Goal: Information Seeking & Learning: Learn about a topic

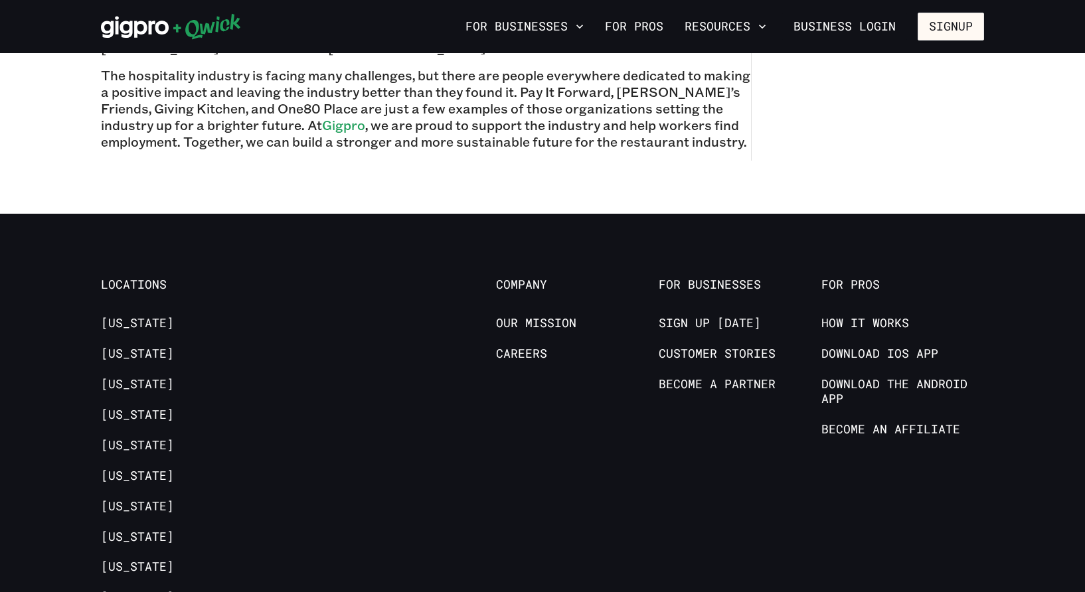
scroll to position [1656, 0]
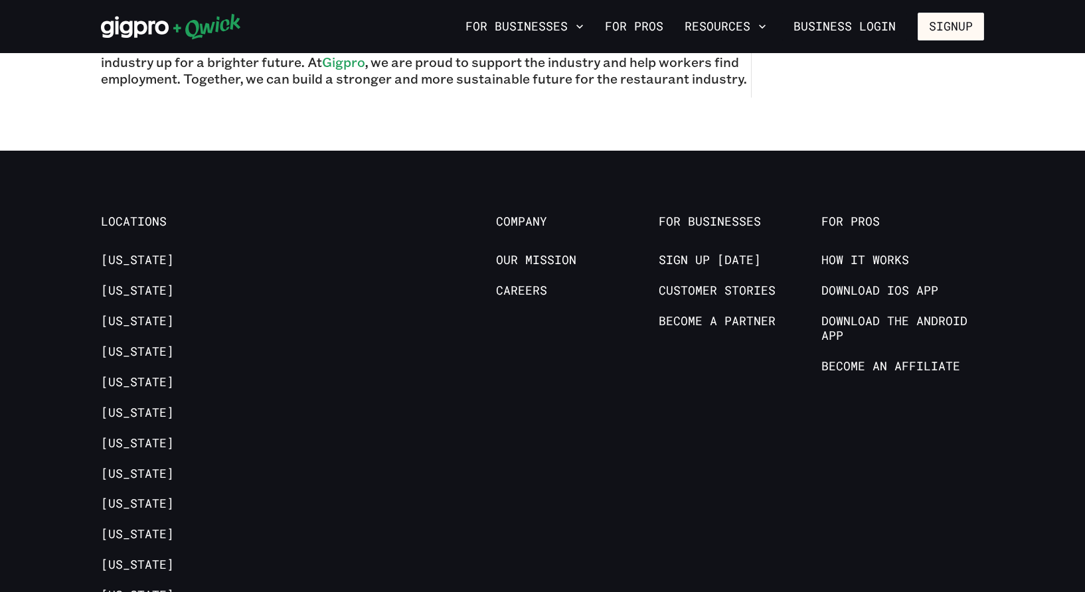
click at [537, 215] on span "Company" at bounding box center [577, 222] width 163 height 15
click at [517, 253] on link "Our Mission" at bounding box center [536, 261] width 80 height 16
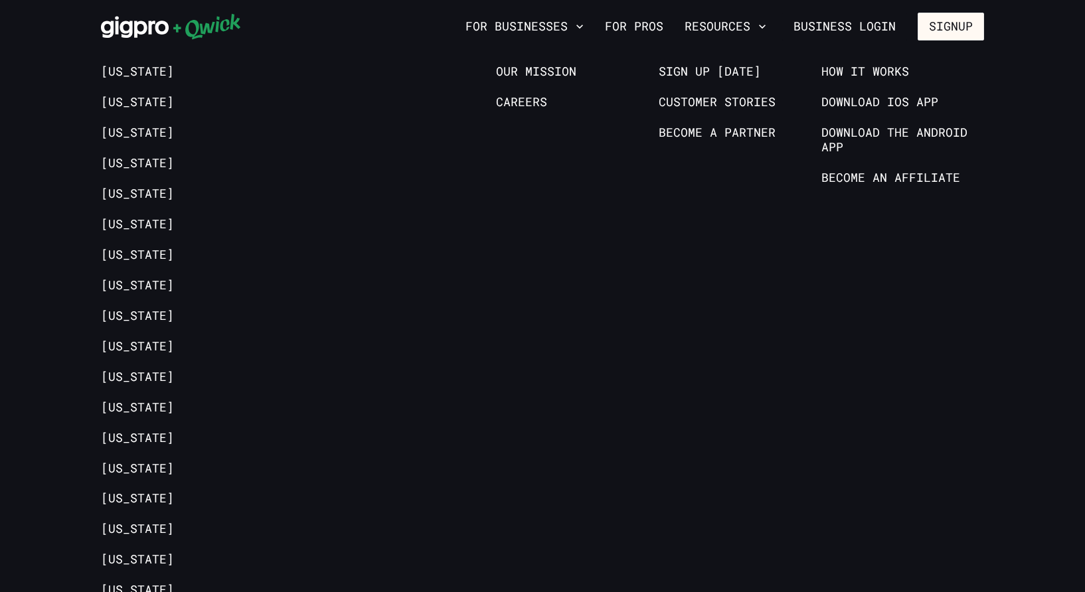
scroll to position [1727, 0]
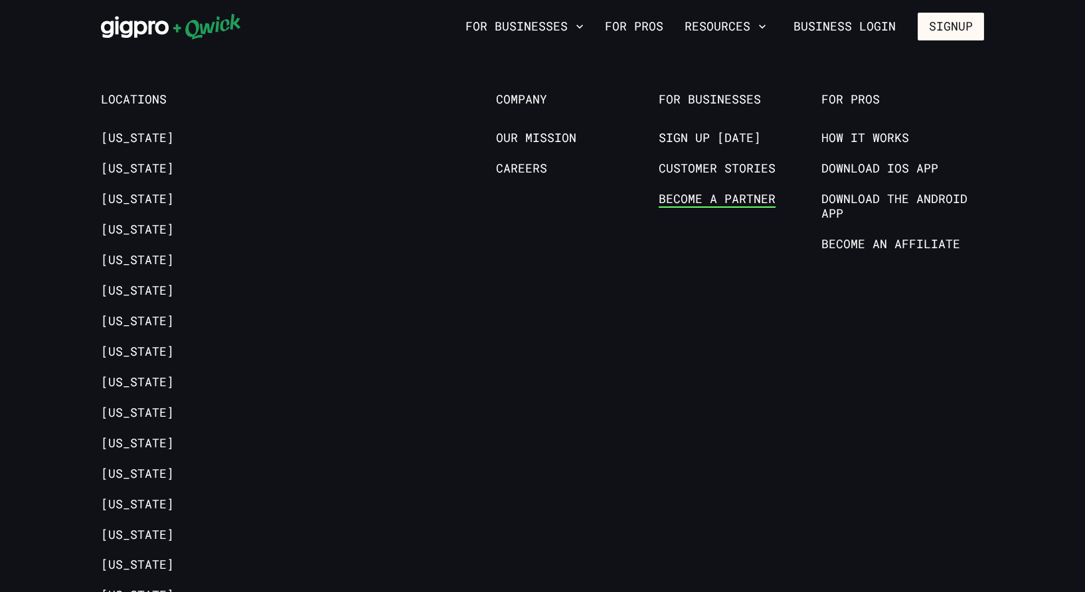
click at [728, 197] on link "Become a Partner" at bounding box center [717, 200] width 117 height 16
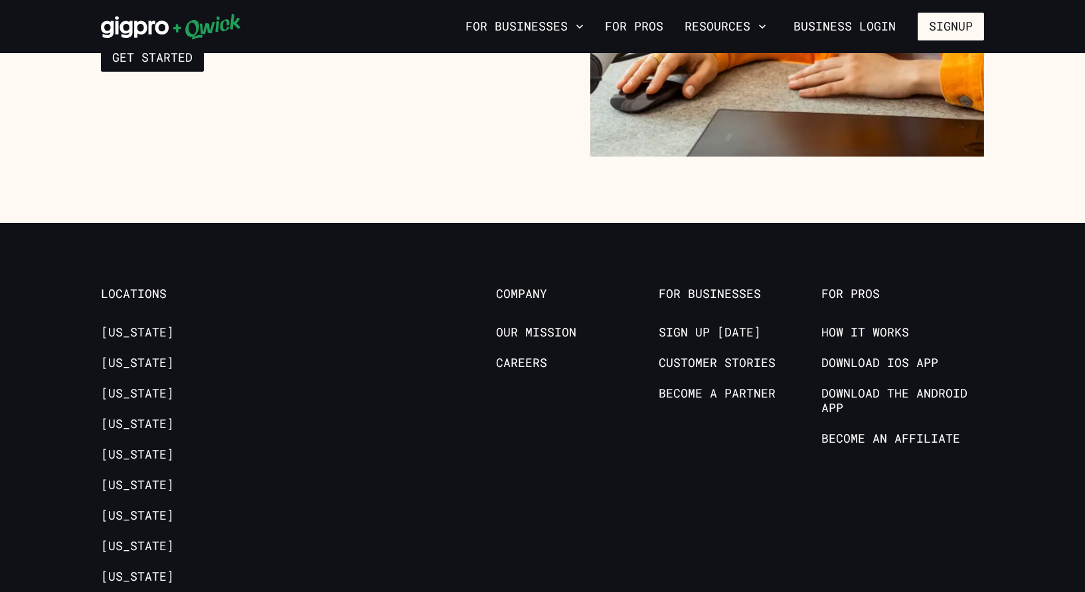
scroll to position [2125, 0]
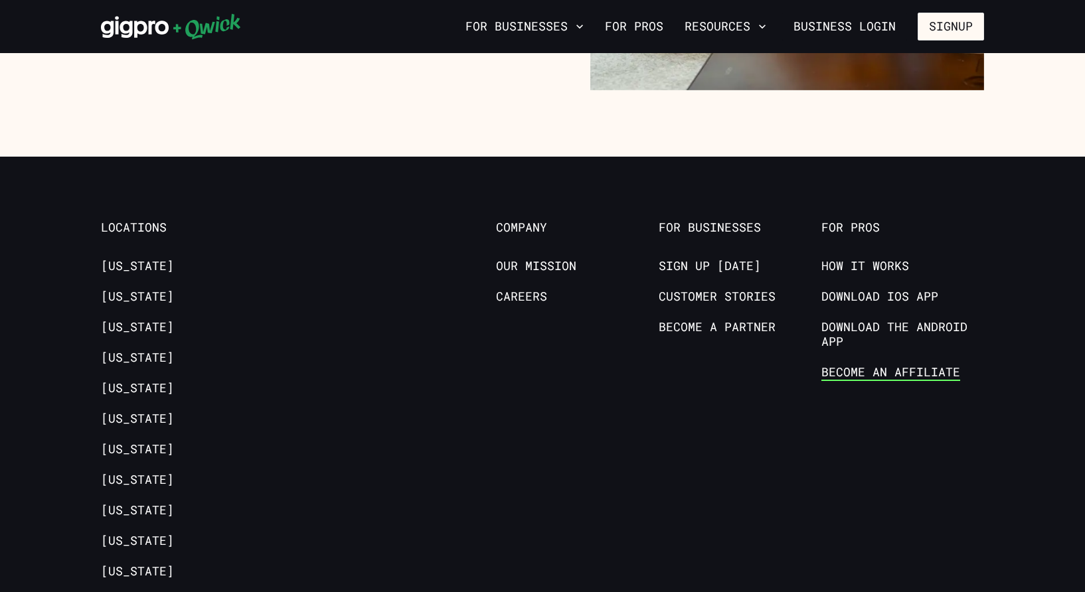
click at [894, 369] on link "Become an Affiliate" at bounding box center [891, 373] width 139 height 16
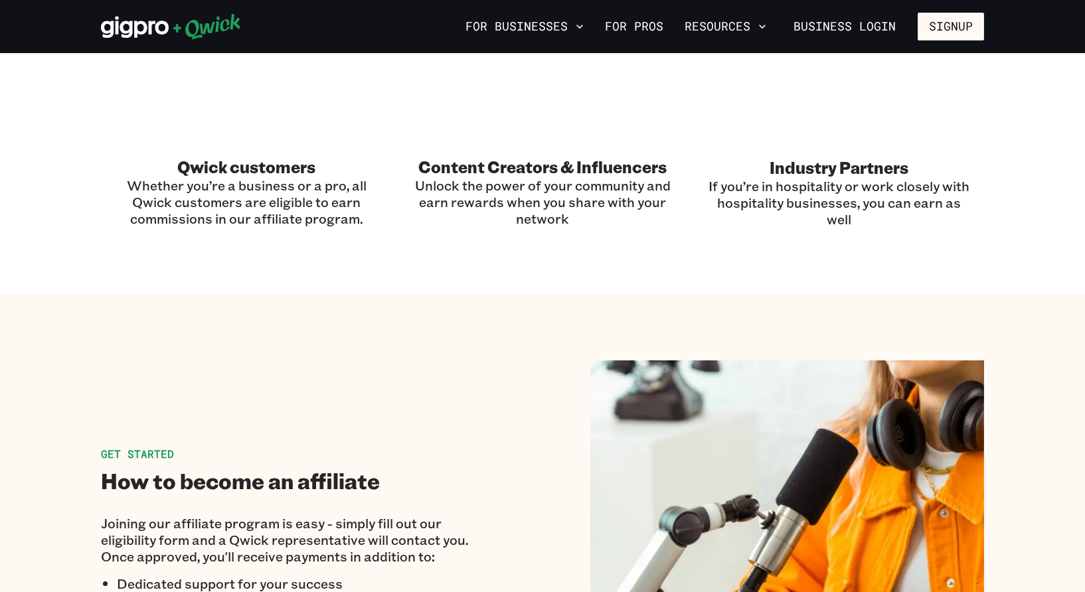
scroll to position [1727, 0]
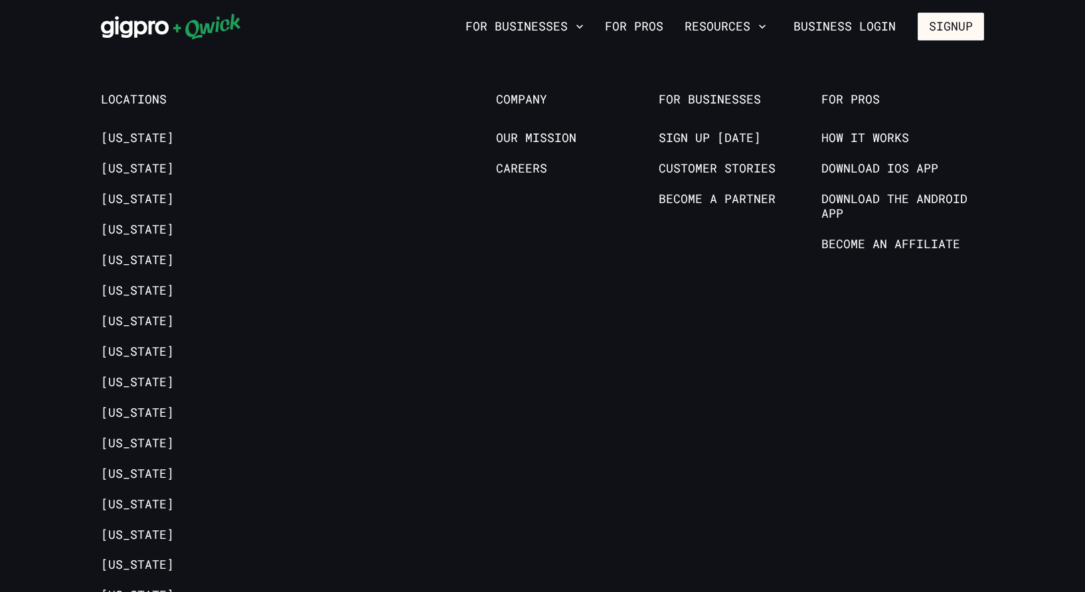
scroll to position [1660, 0]
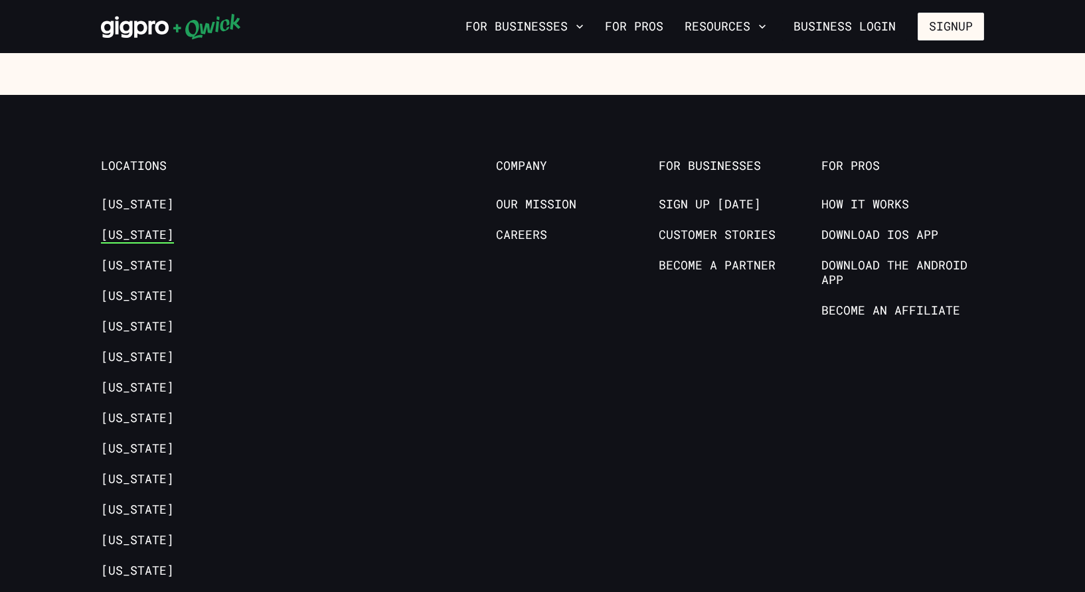
click at [142, 231] on link "[US_STATE]" at bounding box center [137, 236] width 73 height 16
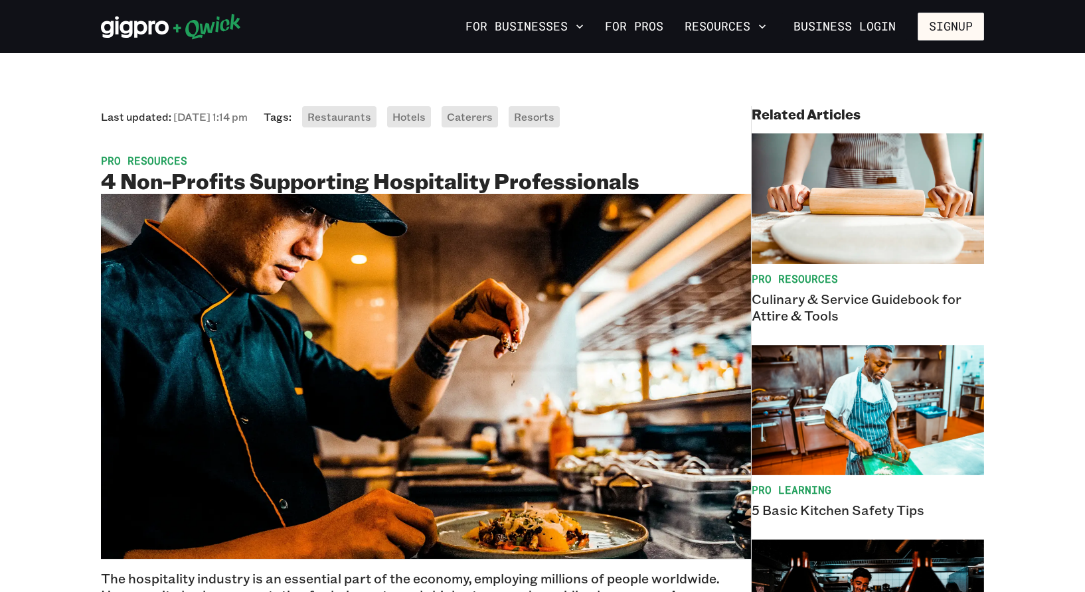
scroll to position [66, 0]
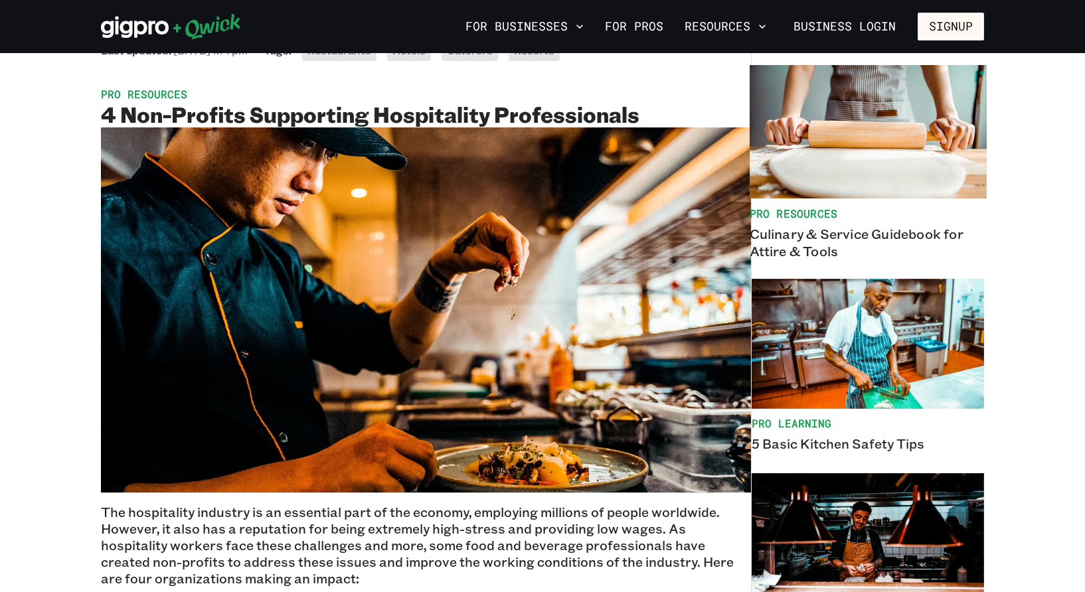
click at [814, 236] on p "Culinary & Service Guidebook for Attire & Tools" at bounding box center [868, 242] width 237 height 34
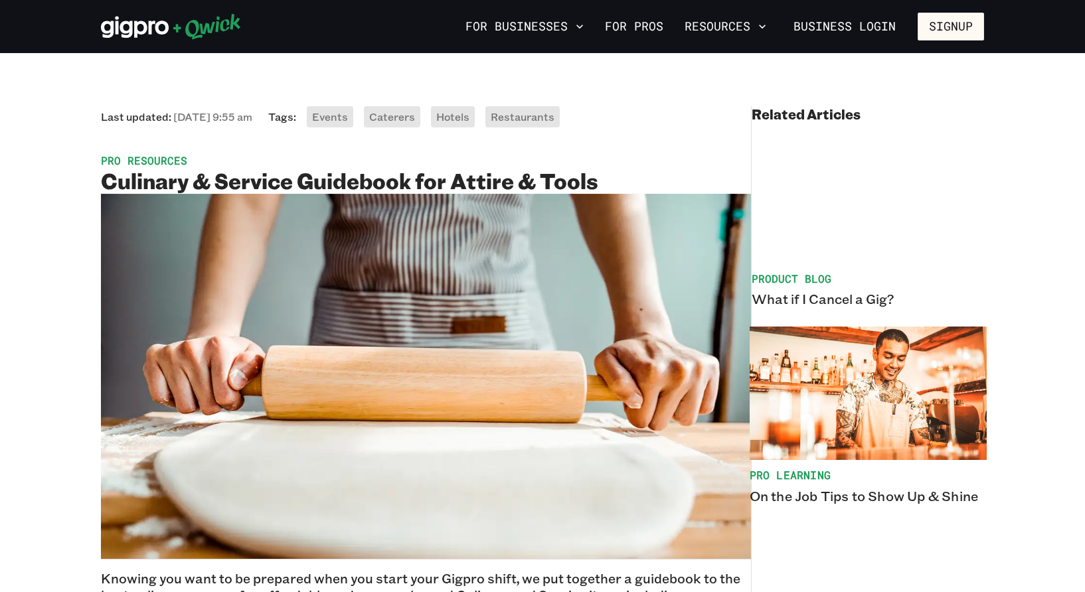
scroll to position [66, 0]
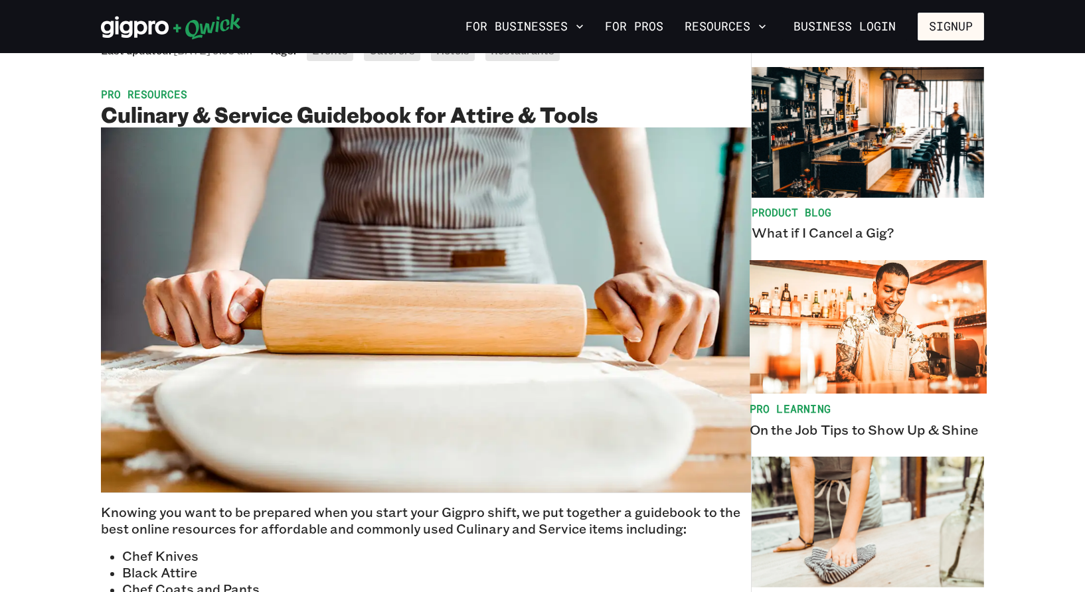
click at [917, 429] on p "On the Job Tips to Show Up & Shine" at bounding box center [868, 428] width 237 height 17
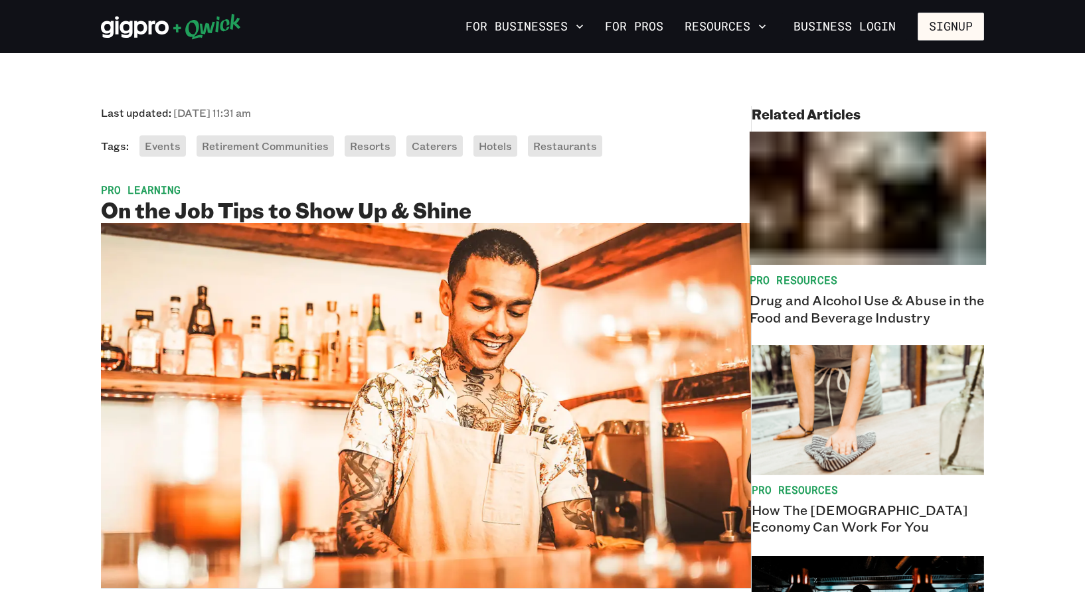
scroll to position [66, 0]
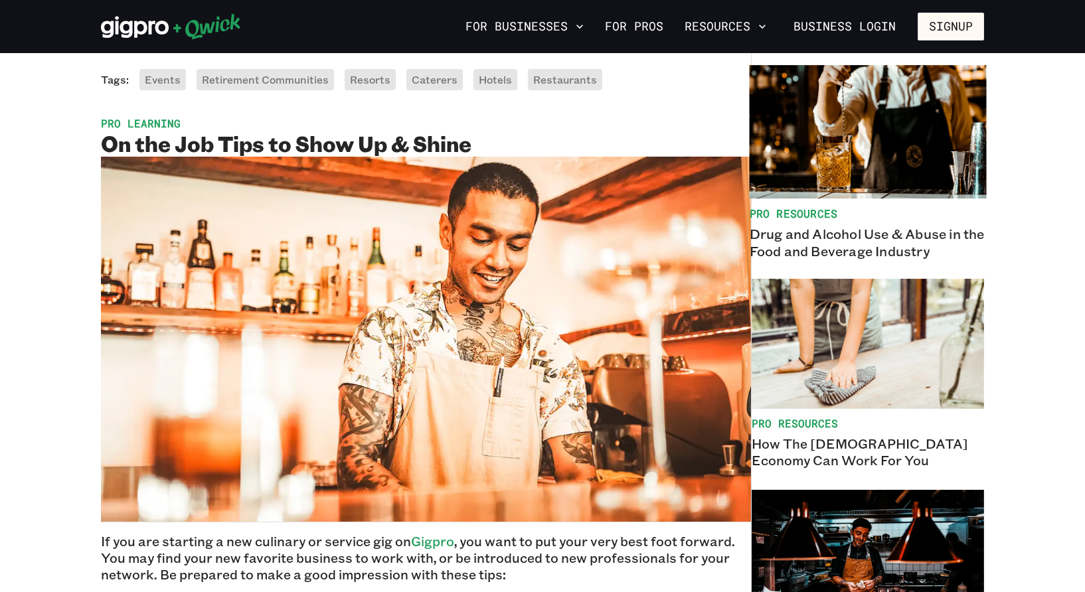
click at [899, 231] on p "Drug and Alcohol Use & Abuse in the Food and Beverage Industry" at bounding box center [868, 242] width 237 height 34
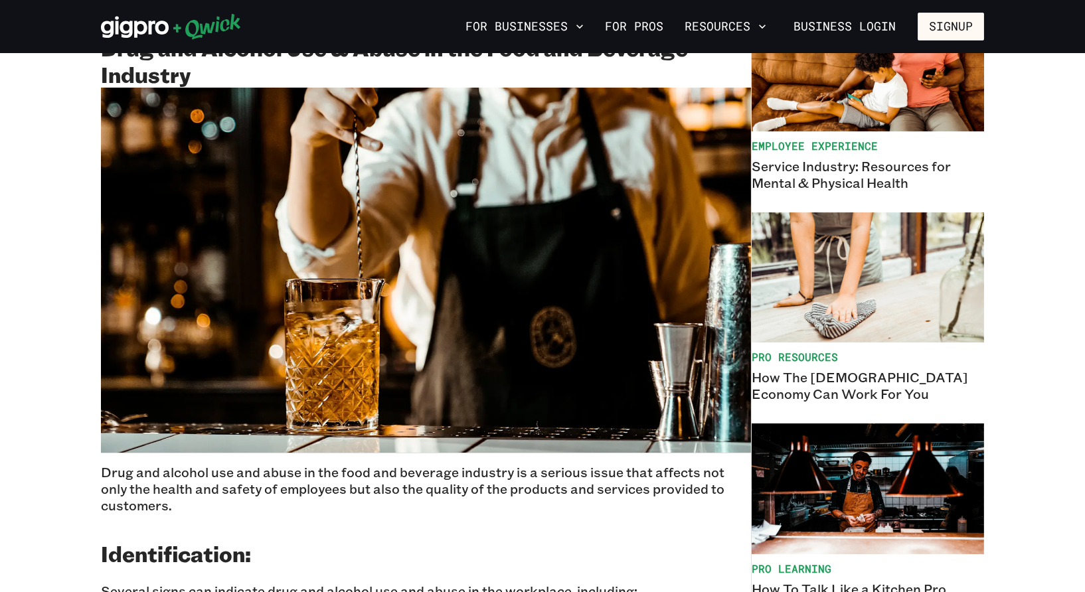
scroll to position [66, 0]
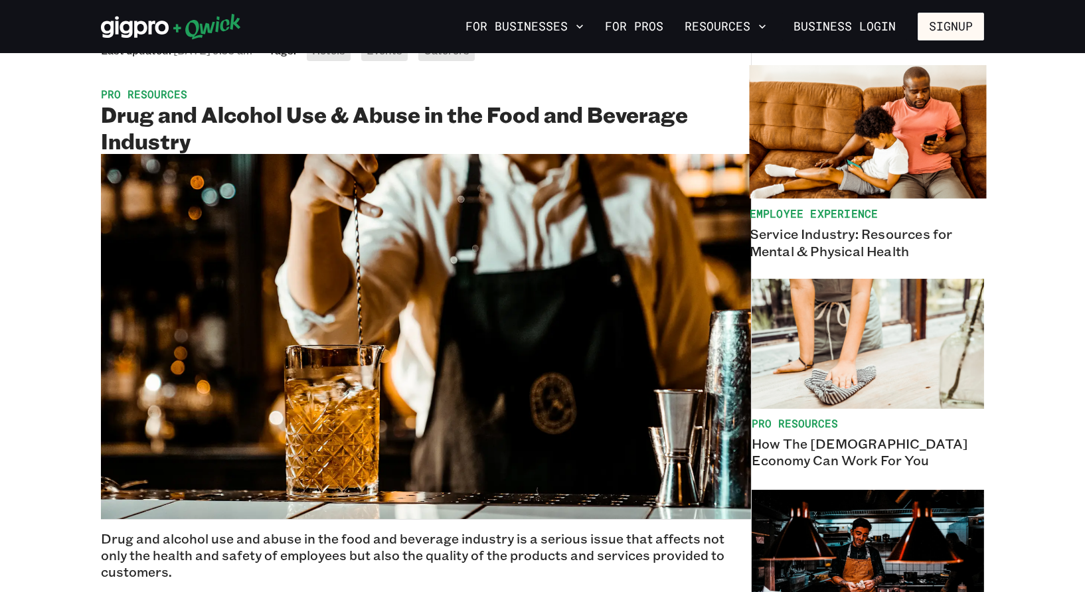
click at [897, 234] on p "Service Industry: Resources for Mental & Physical Health" at bounding box center [868, 242] width 237 height 34
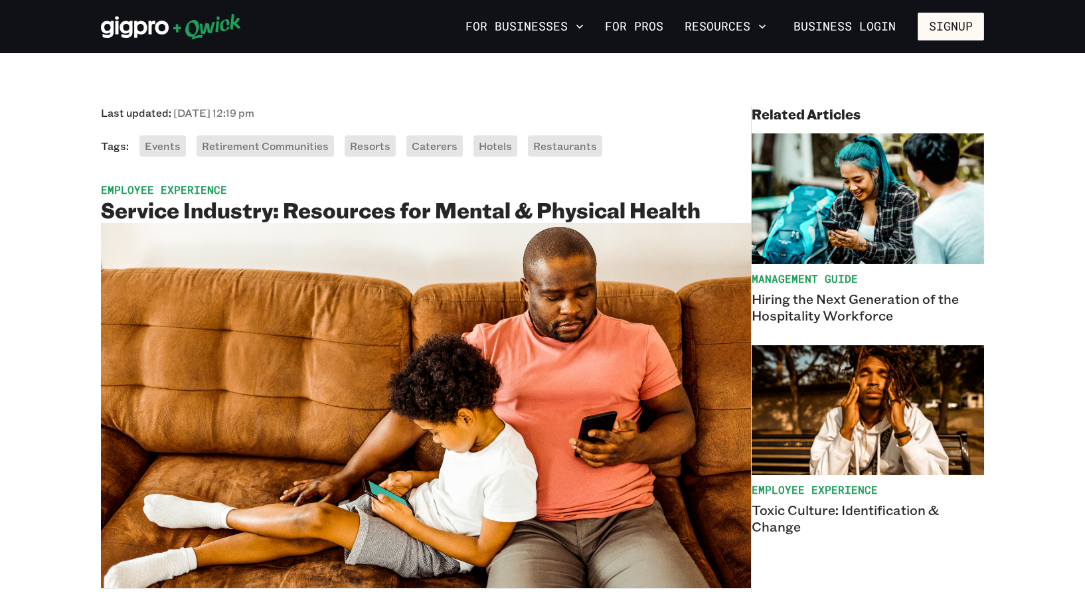
scroll to position [66, 0]
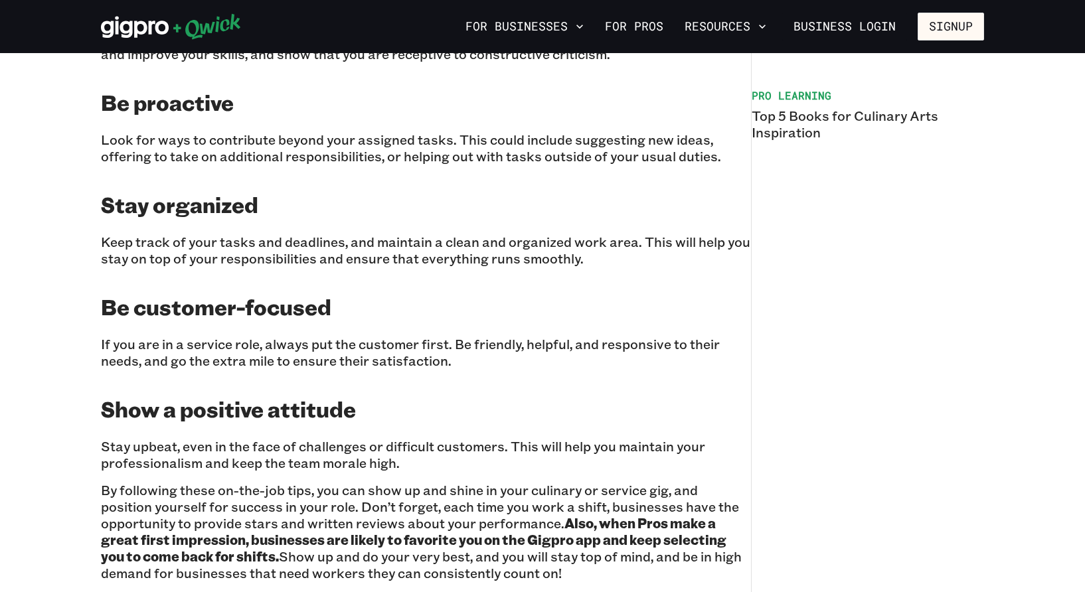
scroll to position [863, 0]
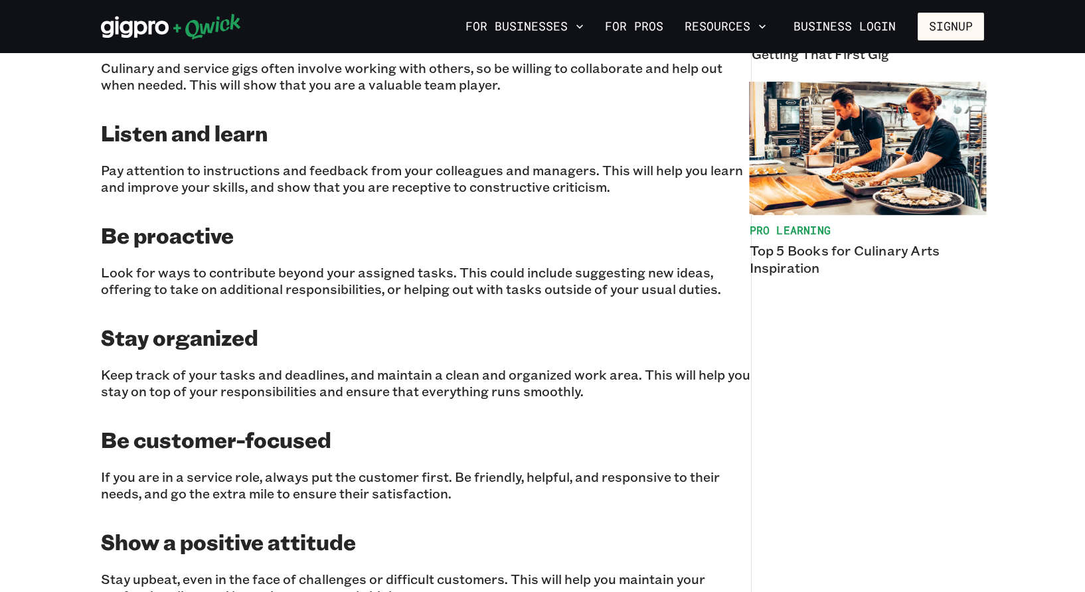
click at [812, 248] on p "Top 5 Books for Culinary Arts Inspiration" at bounding box center [868, 259] width 237 height 34
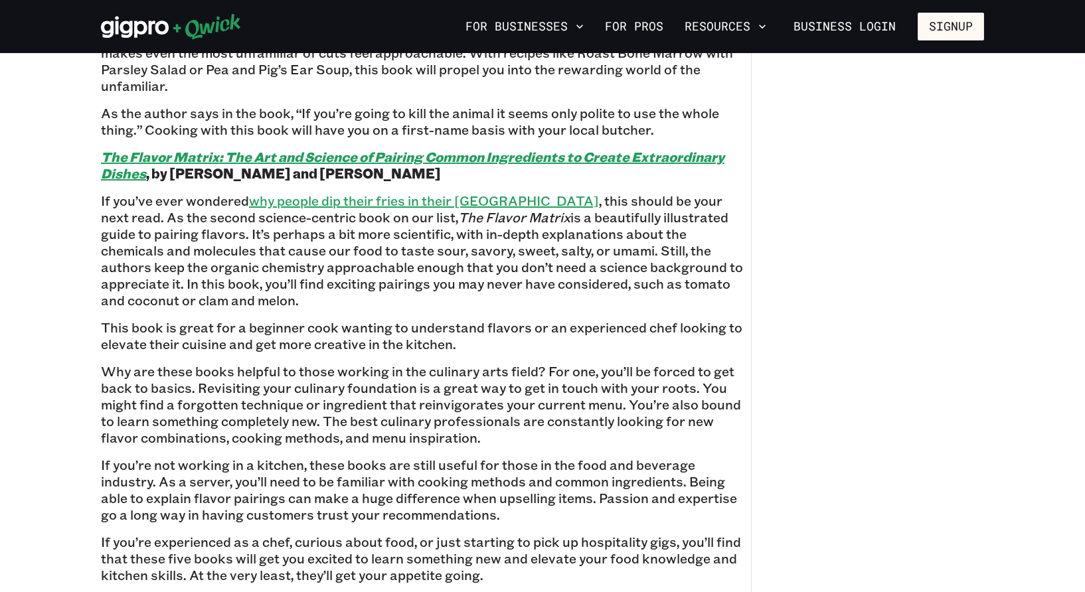
scroll to position [1395, 0]
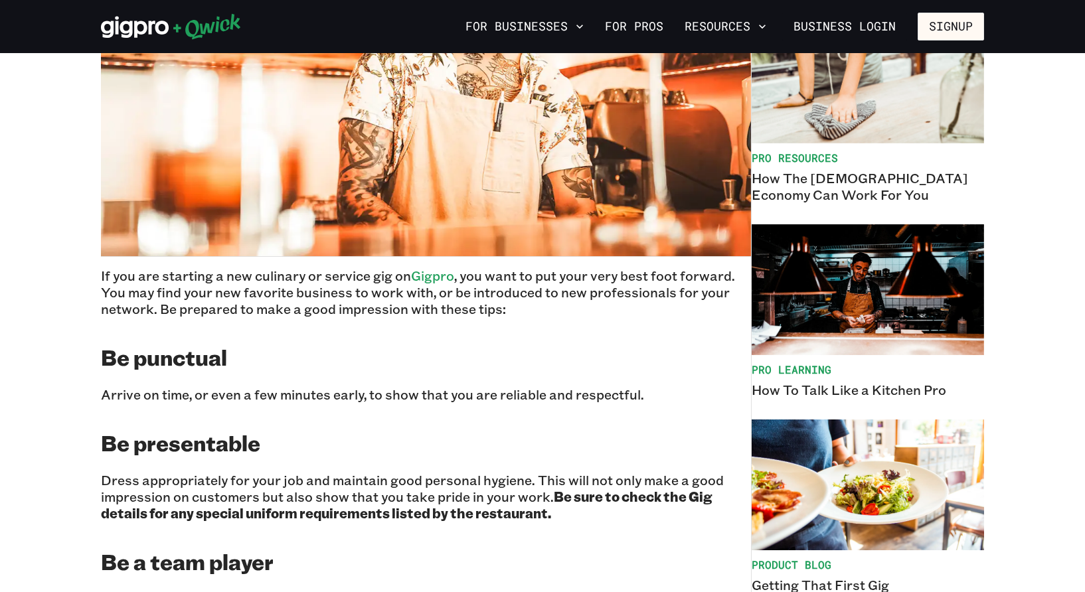
scroll to position [66, 0]
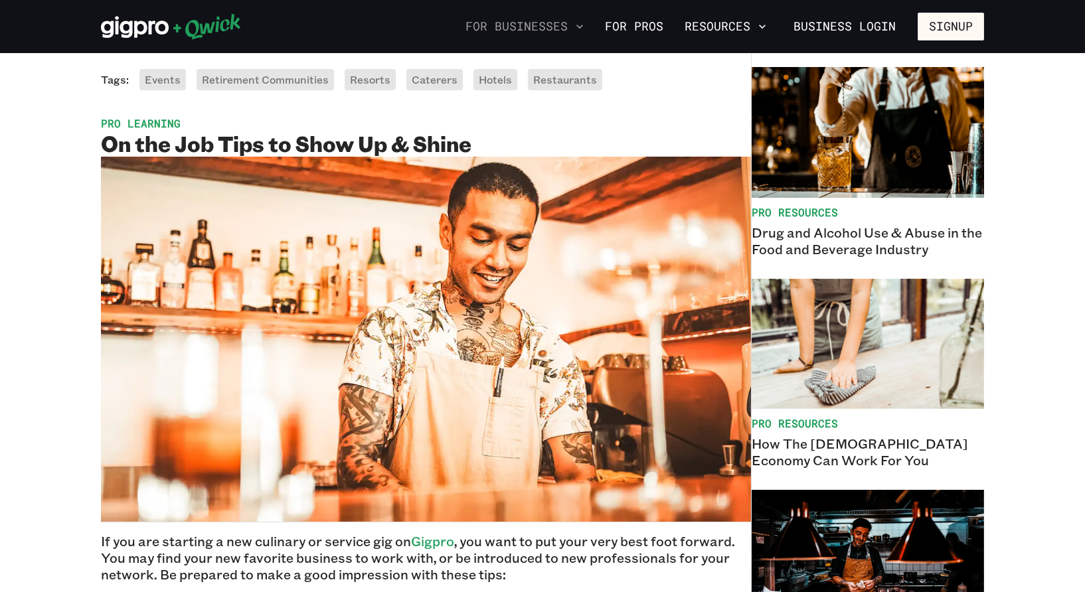
click at [523, 19] on button "For Businesses" at bounding box center [524, 26] width 129 height 23
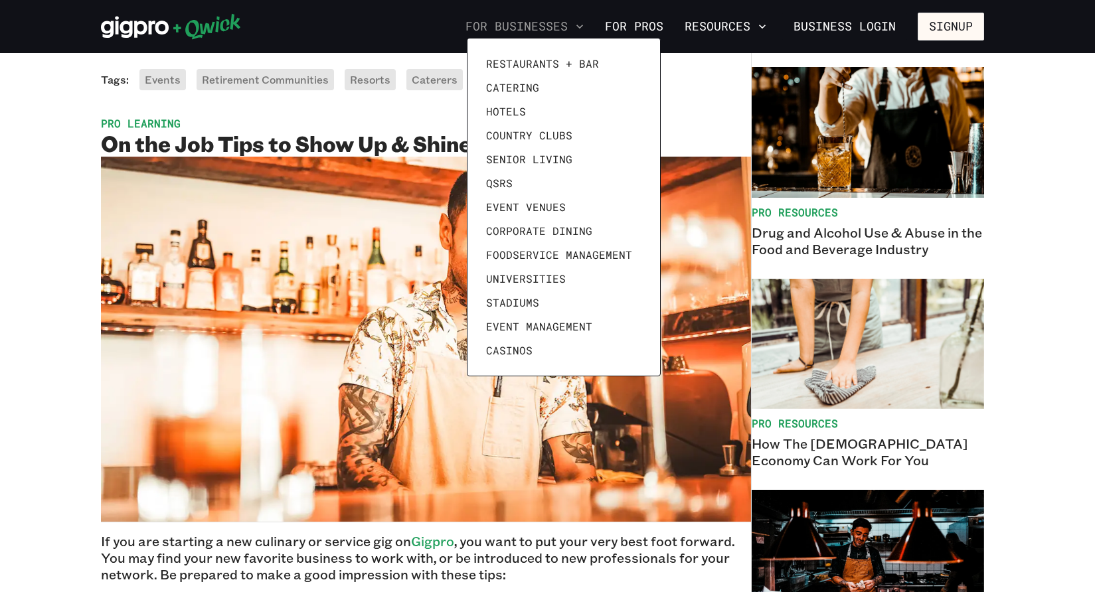
click at [523, 19] on div at bounding box center [547, 296] width 1095 height 592
